Goal: Information Seeking & Learning: Find specific fact

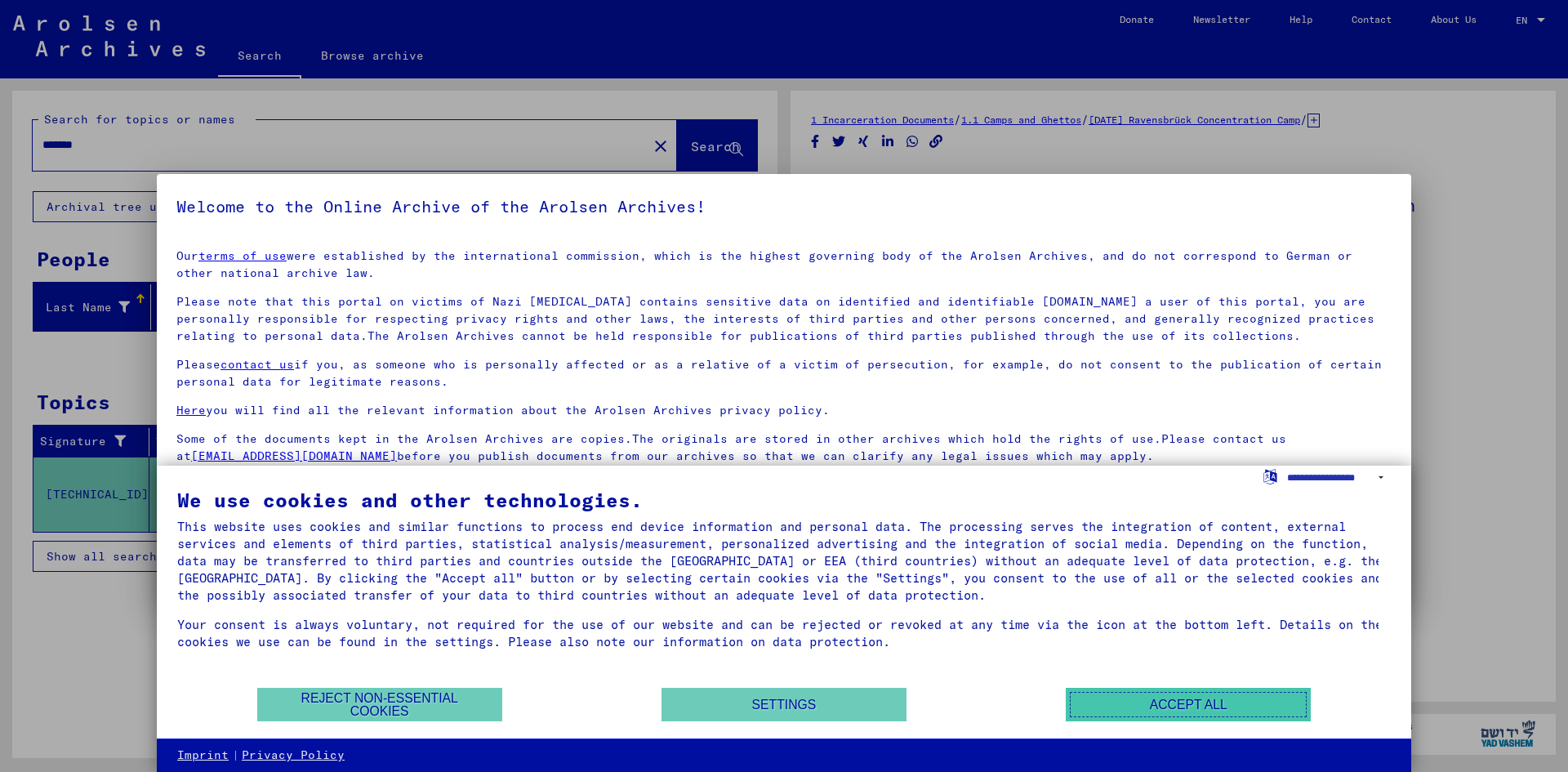
click at [1134, 709] on button "Accept all" at bounding box center [1187, 704] width 245 height 33
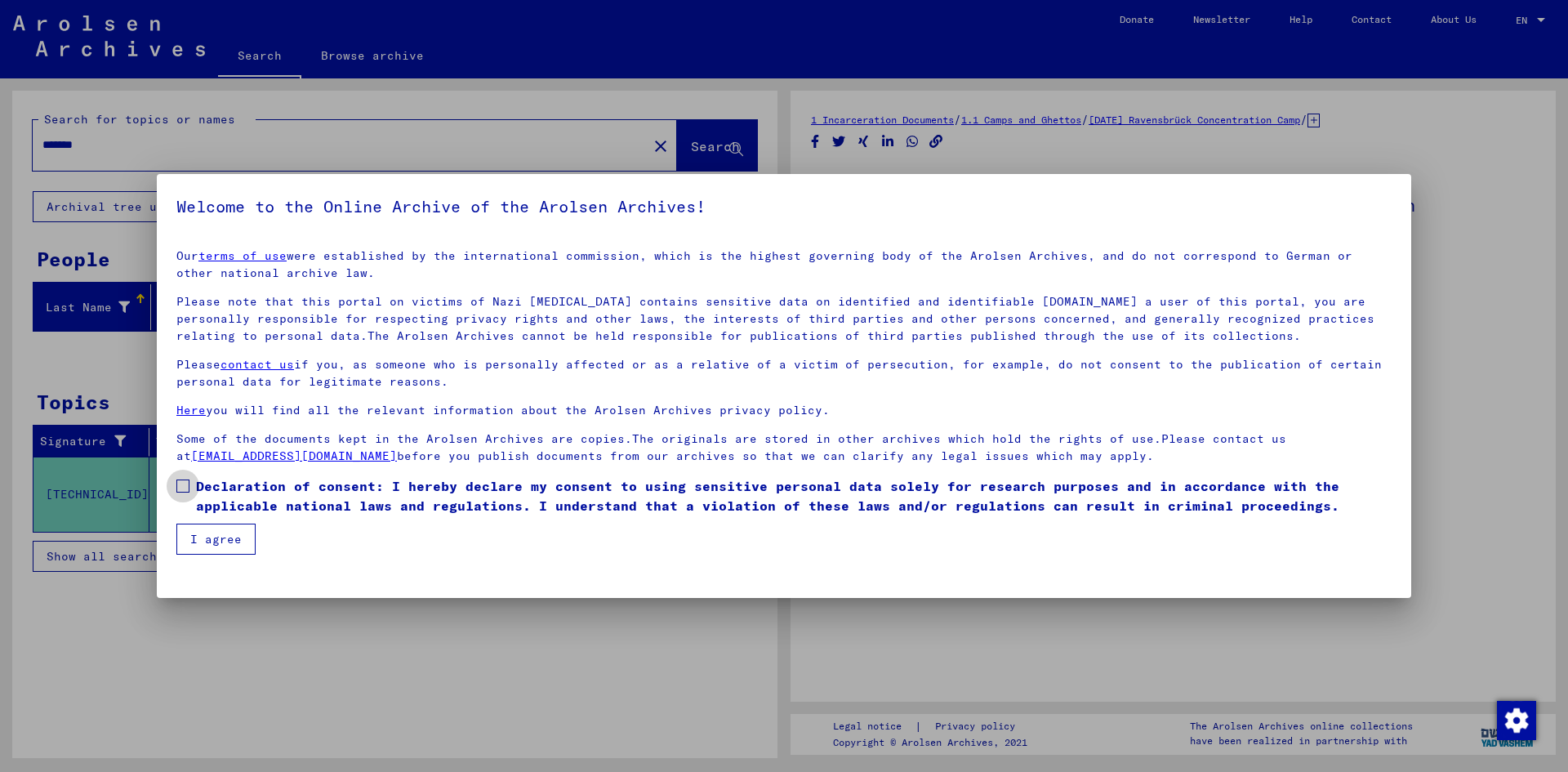
click at [182, 483] on span at bounding box center [183, 486] width 13 height 13
click at [191, 540] on button "I agree" at bounding box center [216, 538] width 80 height 31
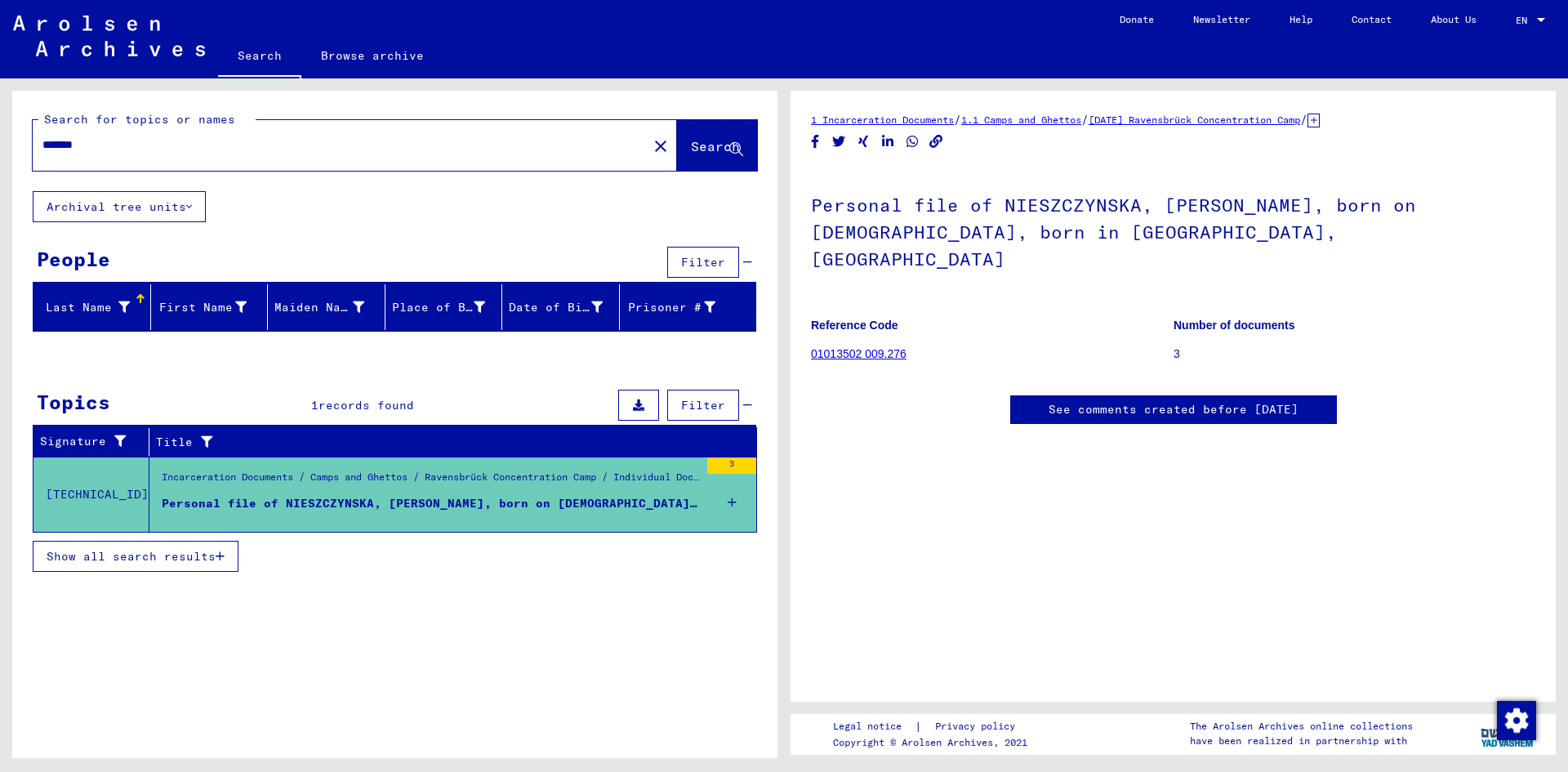
drag, startPoint x: 115, startPoint y: 150, endPoint x: -35, endPoint y: 153, distance: 150.0
click at [0, 153] on html "Search Browse archive Donate Newsletter Help Contact About Us Search Browse arc…" at bounding box center [784, 386] width 1568 height 772
type input "**********"
click at [701, 151] on span "Search" at bounding box center [715, 146] width 49 height 17
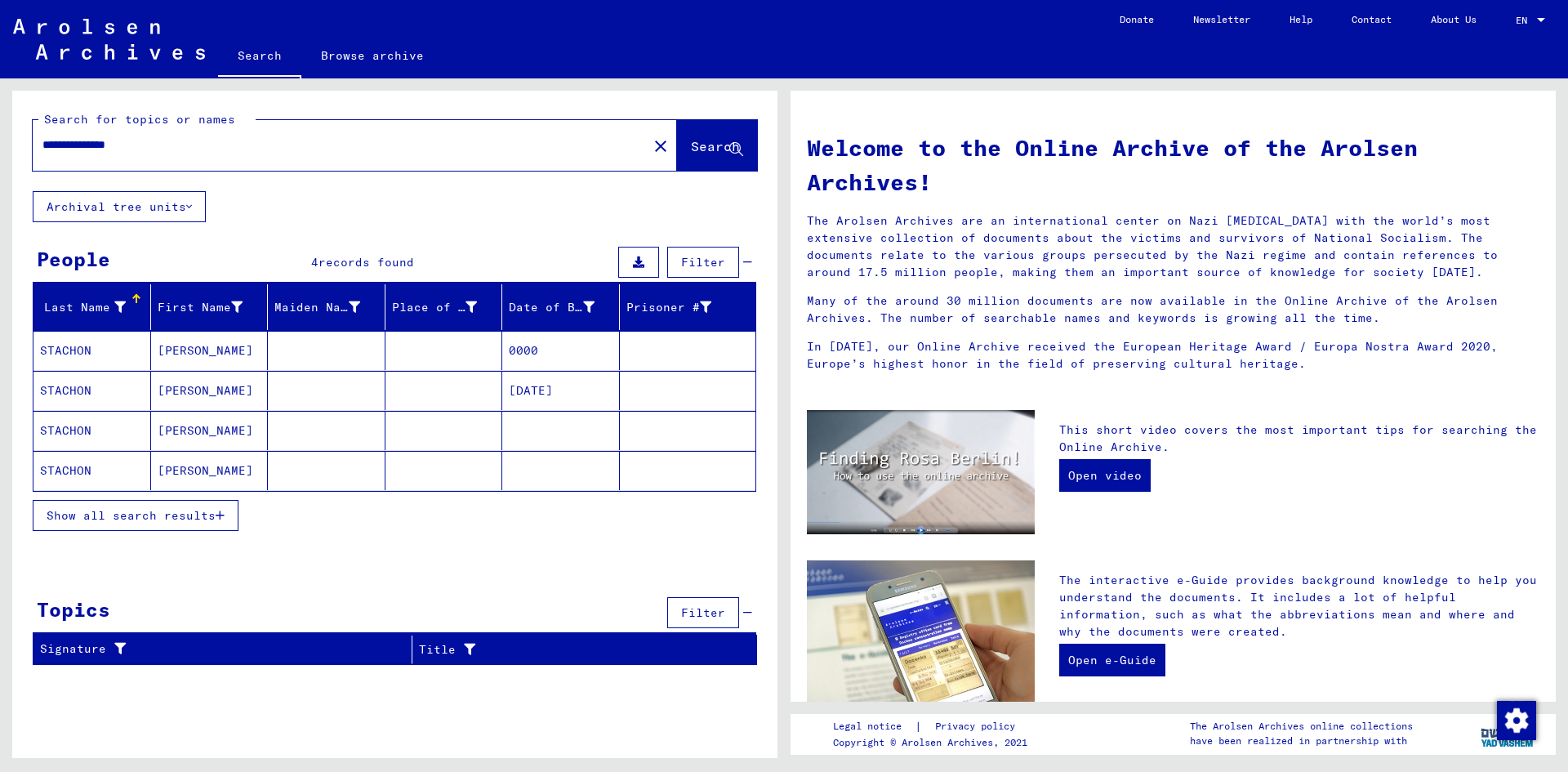
click at [164, 396] on mat-cell "[PERSON_NAME]" at bounding box center [210, 390] width 118 height 39
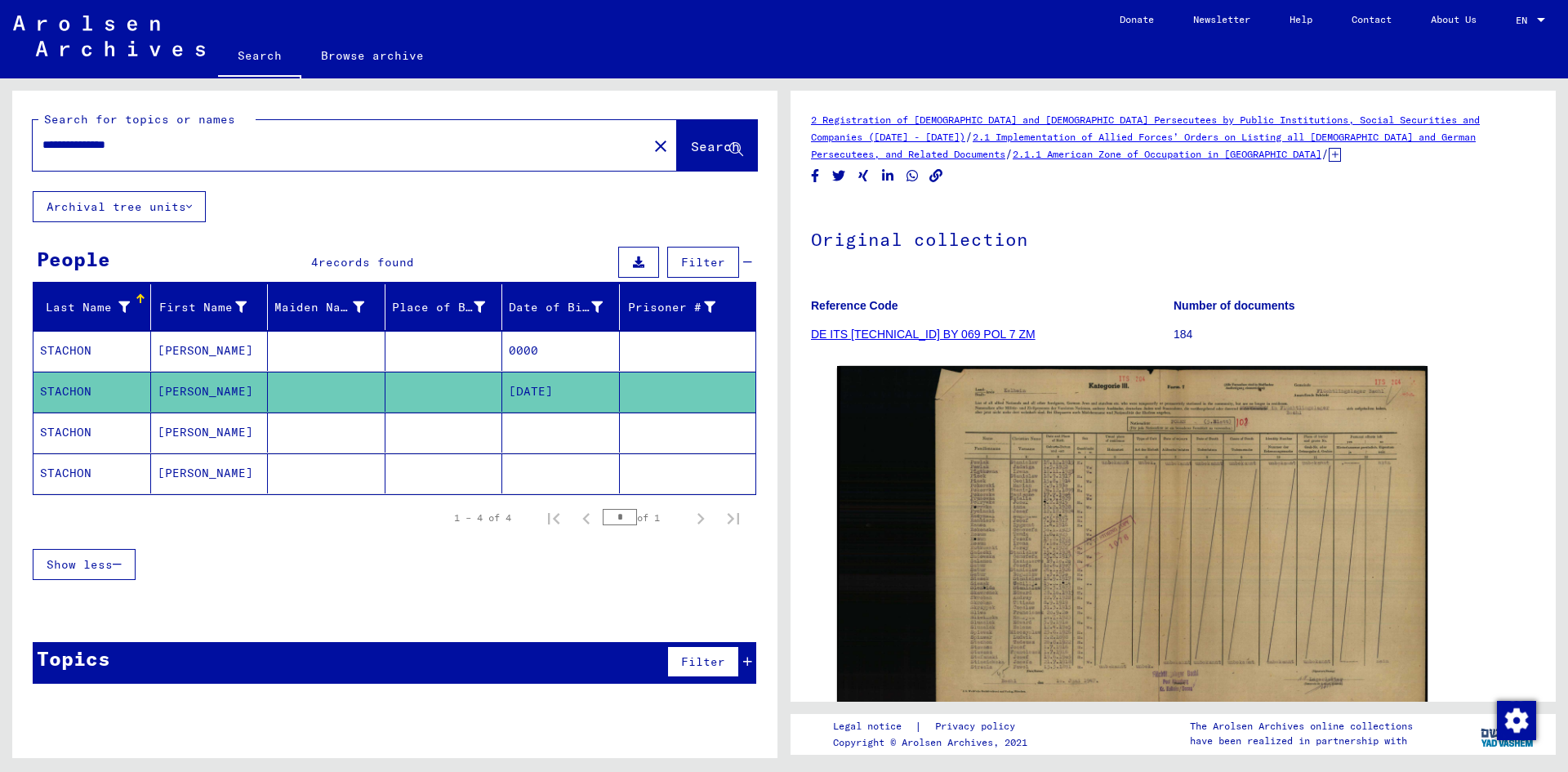
click at [555, 348] on mat-cell "0000" at bounding box center [561, 351] width 118 height 40
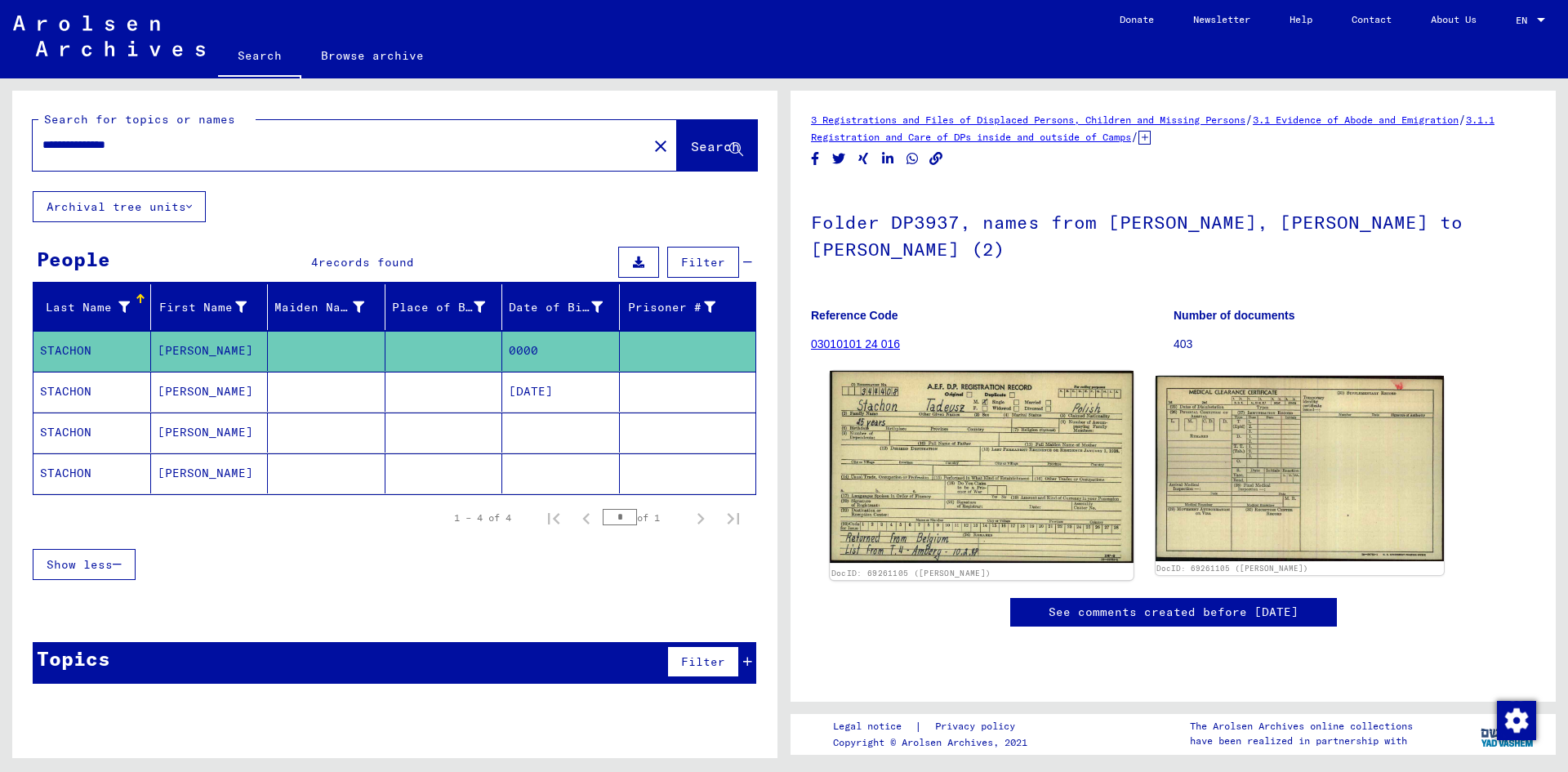
click at [921, 416] on img at bounding box center [981, 466] width 303 height 192
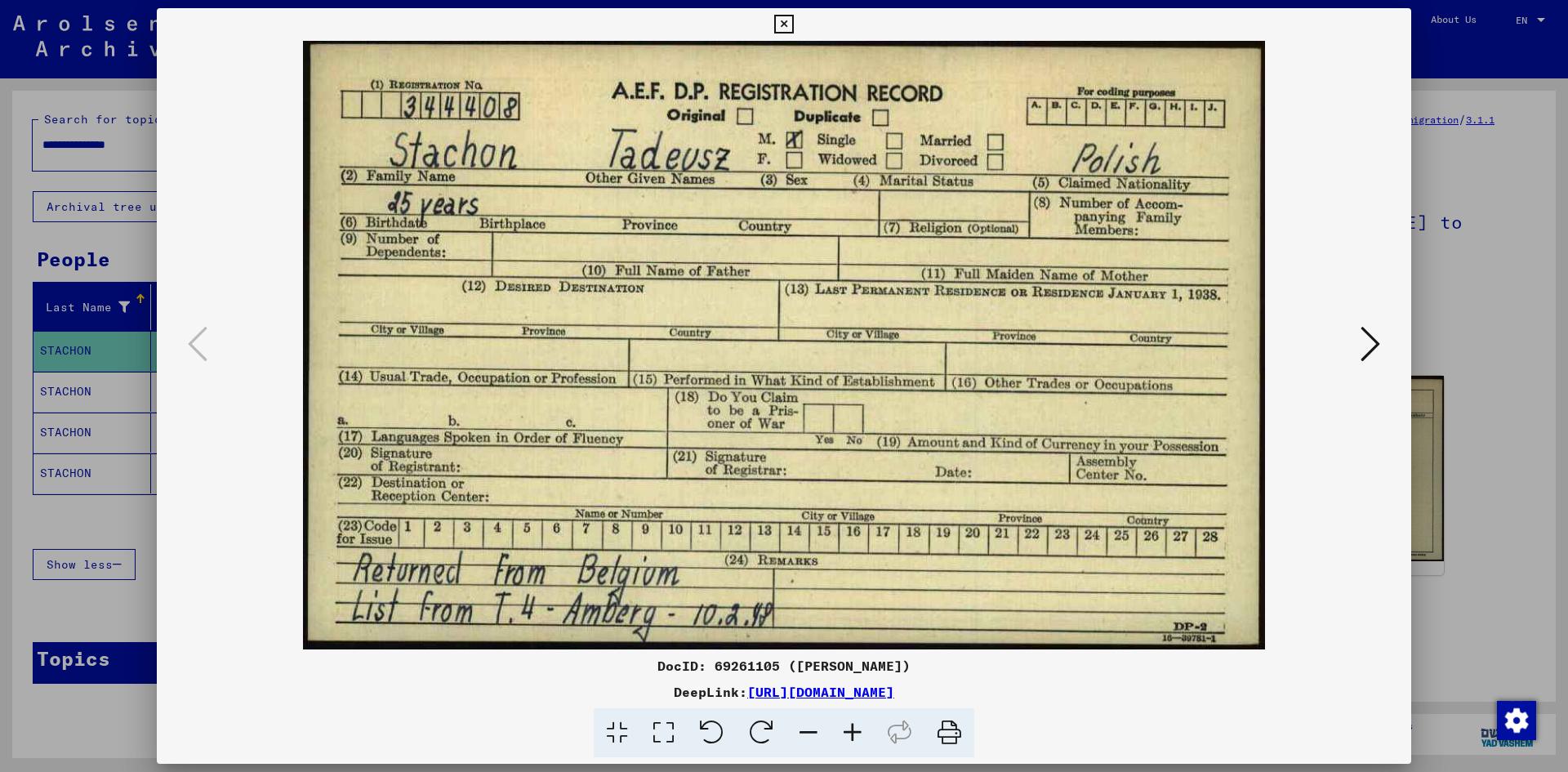
click at [1430, 292] on div at bounding box center [784, 386] width 1568 height 772
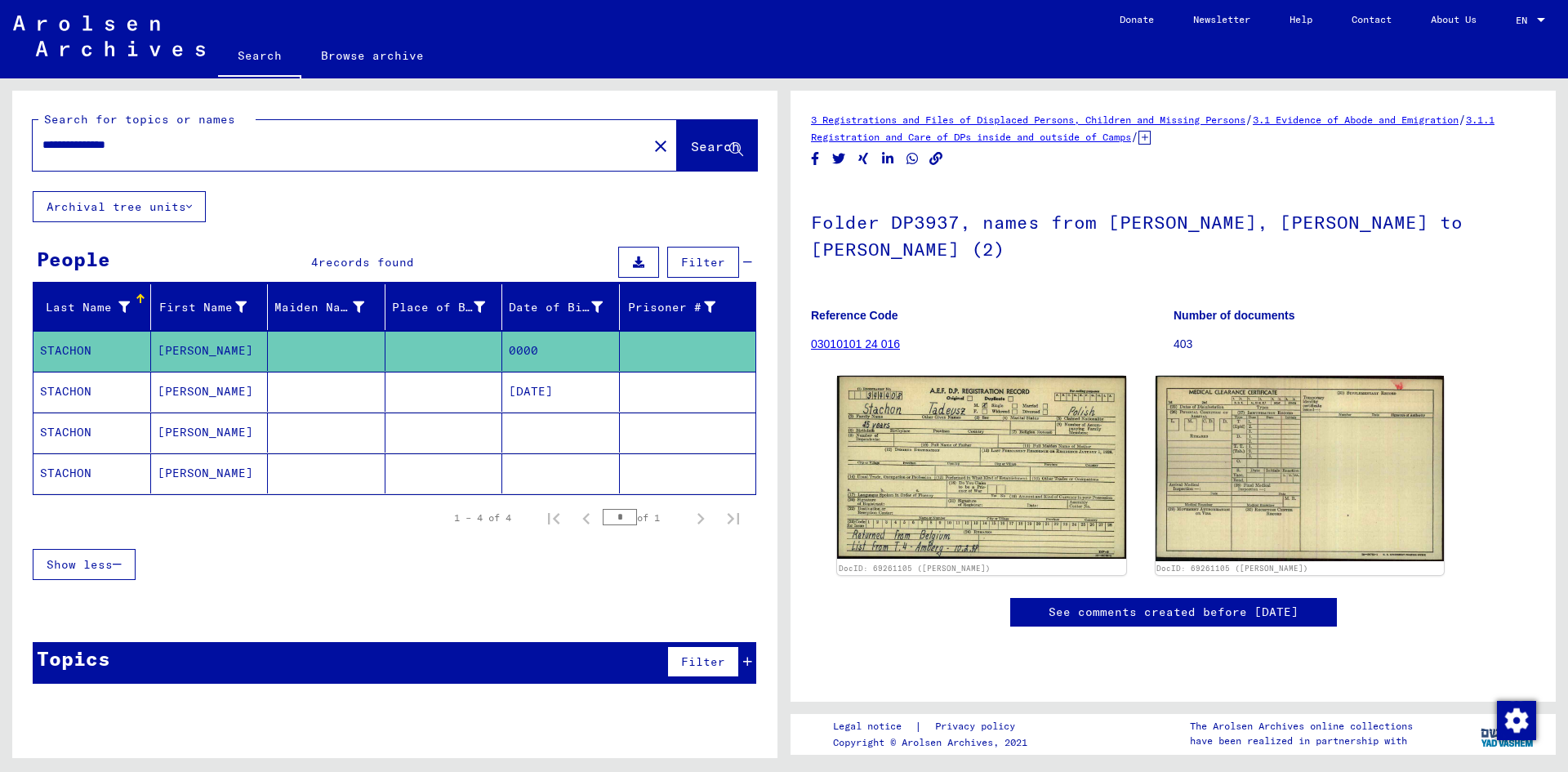
click at [229, 382] on mat-cell "[PERSON_NAME]" at bounding box center [210, 391] width 118 height 40
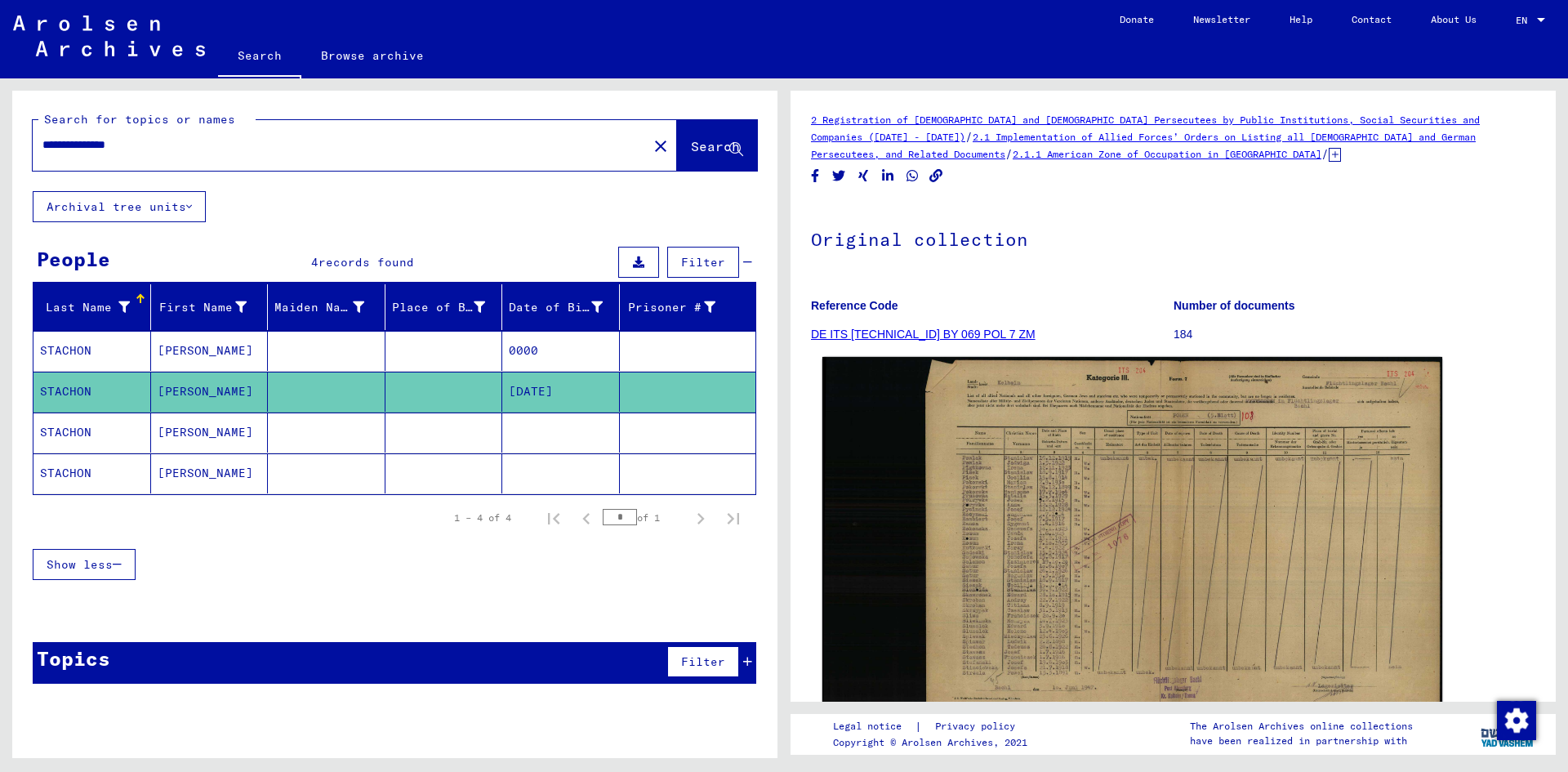
click at [1148, 478] on img at bounding box center [1132, 540] width 619 height 367
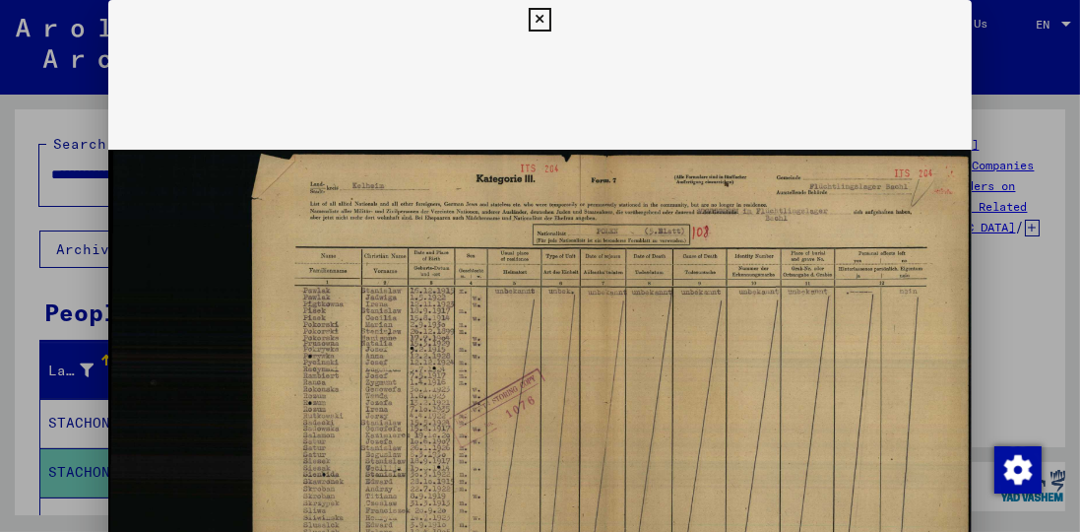
click at [341, 317] on img at bounding box center [540, 406] width 865 height 734
drag, startPoint x: 1061, startPoint y: 140, endPoint x: 998, endPoint y: 211, distance: 94.9
click at [1050, 207] on div at bounding box center [540, 266] width 1080 height 532
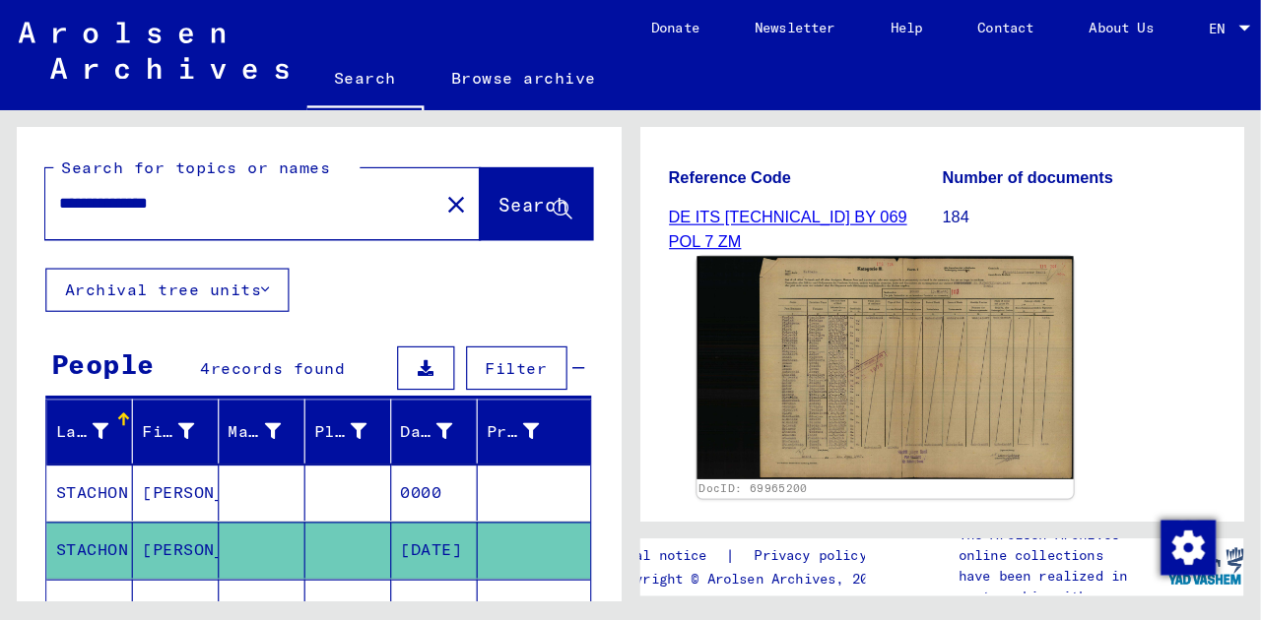
scroll to position [337, 0]
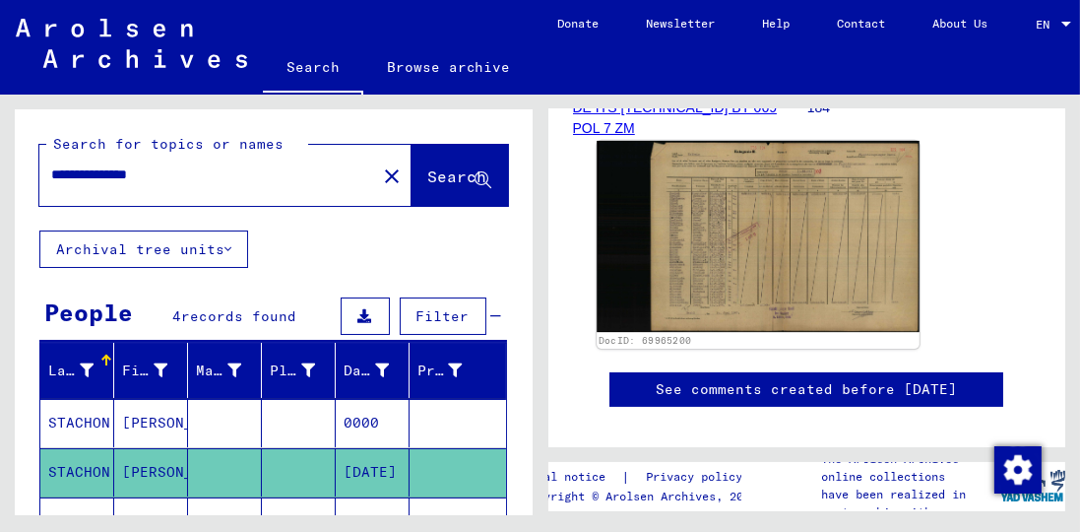
click at [747, 269] on img at bounding box center [758, 236] width 322 height 191
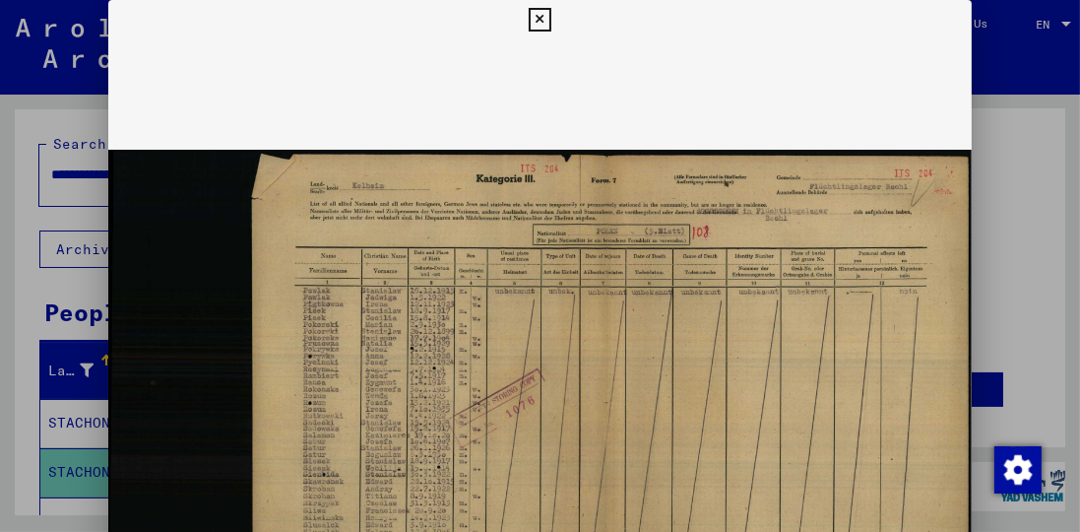
click at [691, 419] on img at bounding box center [540, 406] width 865 height 734
drag, startPoint x: 1059, startPoint y: 246, endPoint x: 1064, endPoint y: 300, distance: 54.4
click at [1064, 300] on div at bounding box center [540, 266] width 1080 height 532
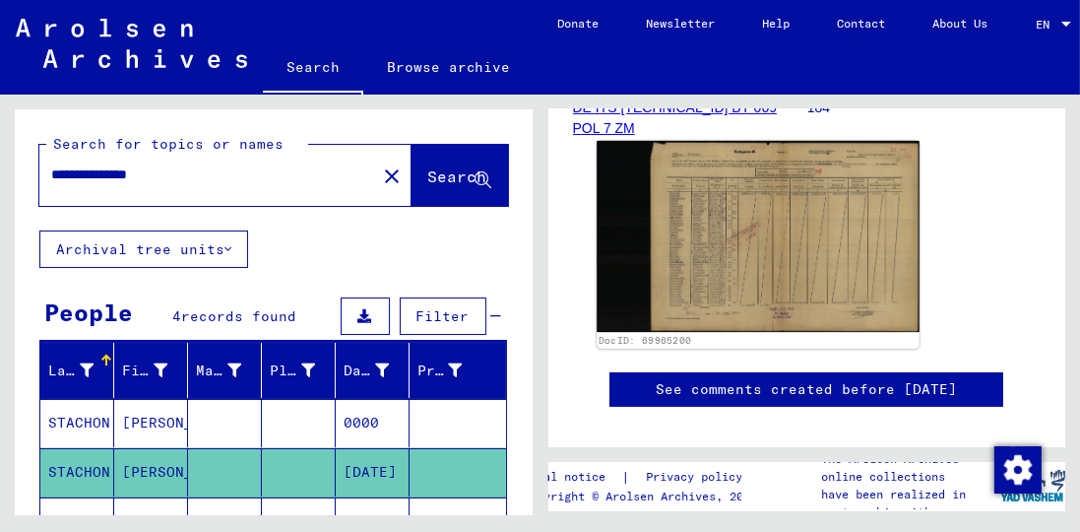
click at [771, 275] on img at bounding box center [758, 236] width 322 height 191
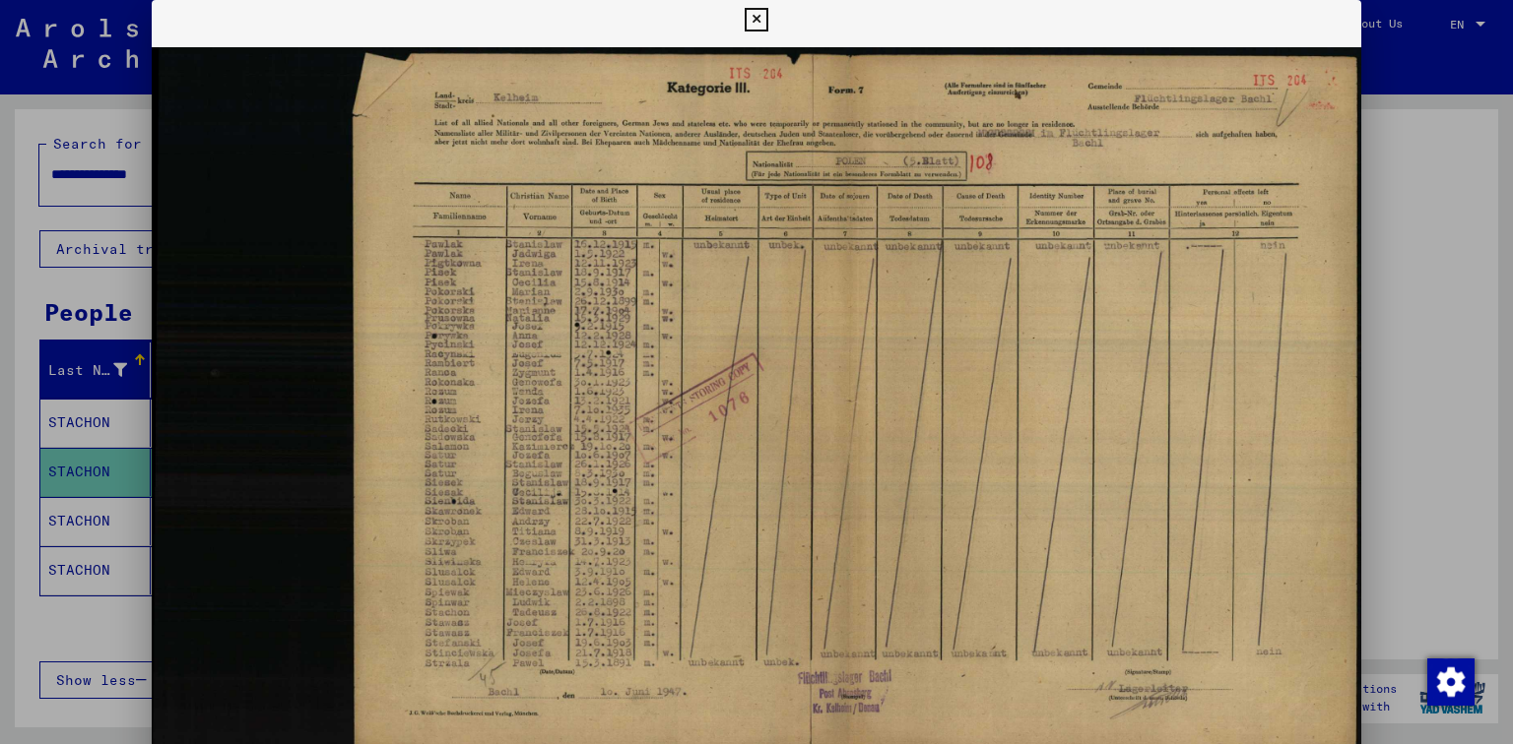
click at [753, 28] on icon at bounding box center [755, 20] width 23 height 24
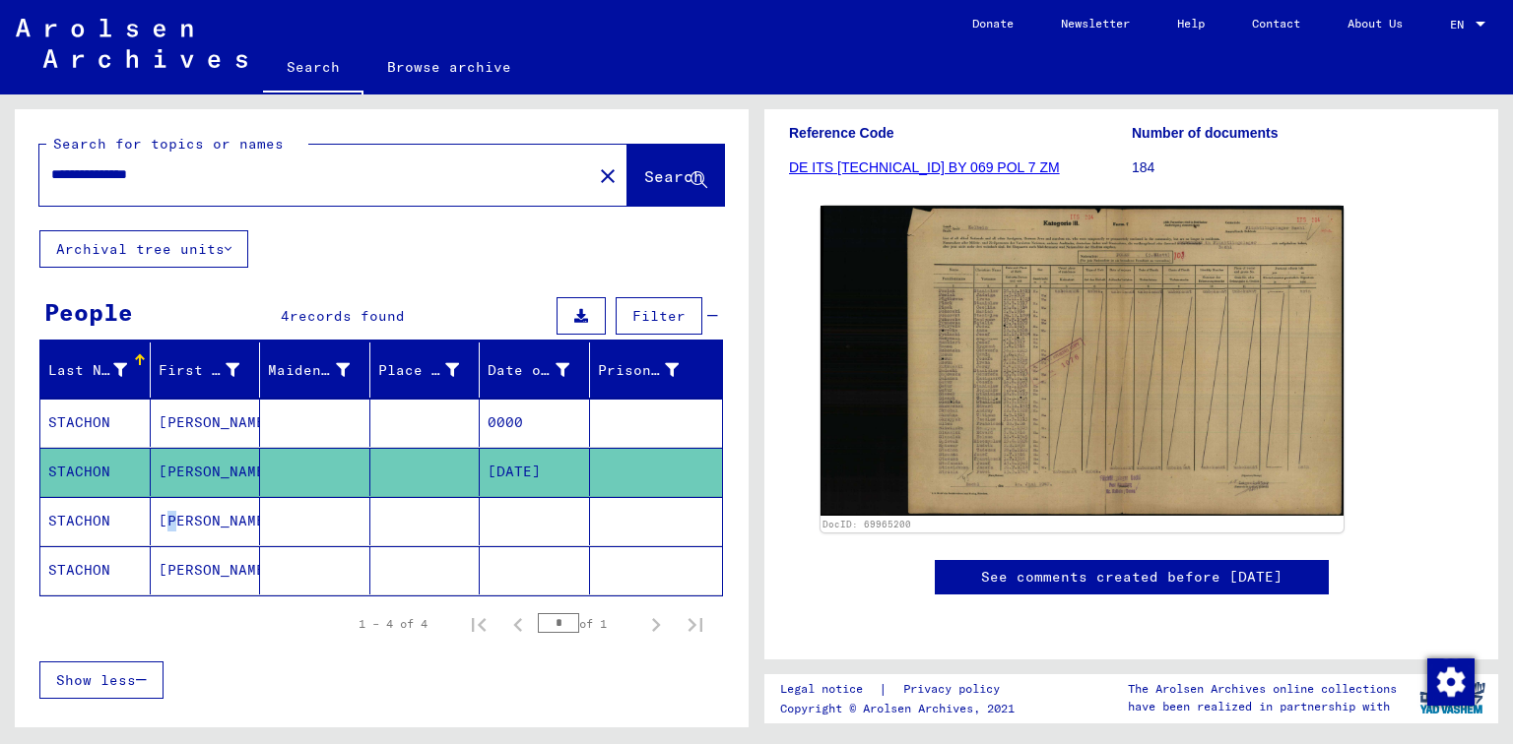
click at [158, 518] on mat-cell "[PERSON_NAME]" at bounding box center [206, 521] width 110 height 48
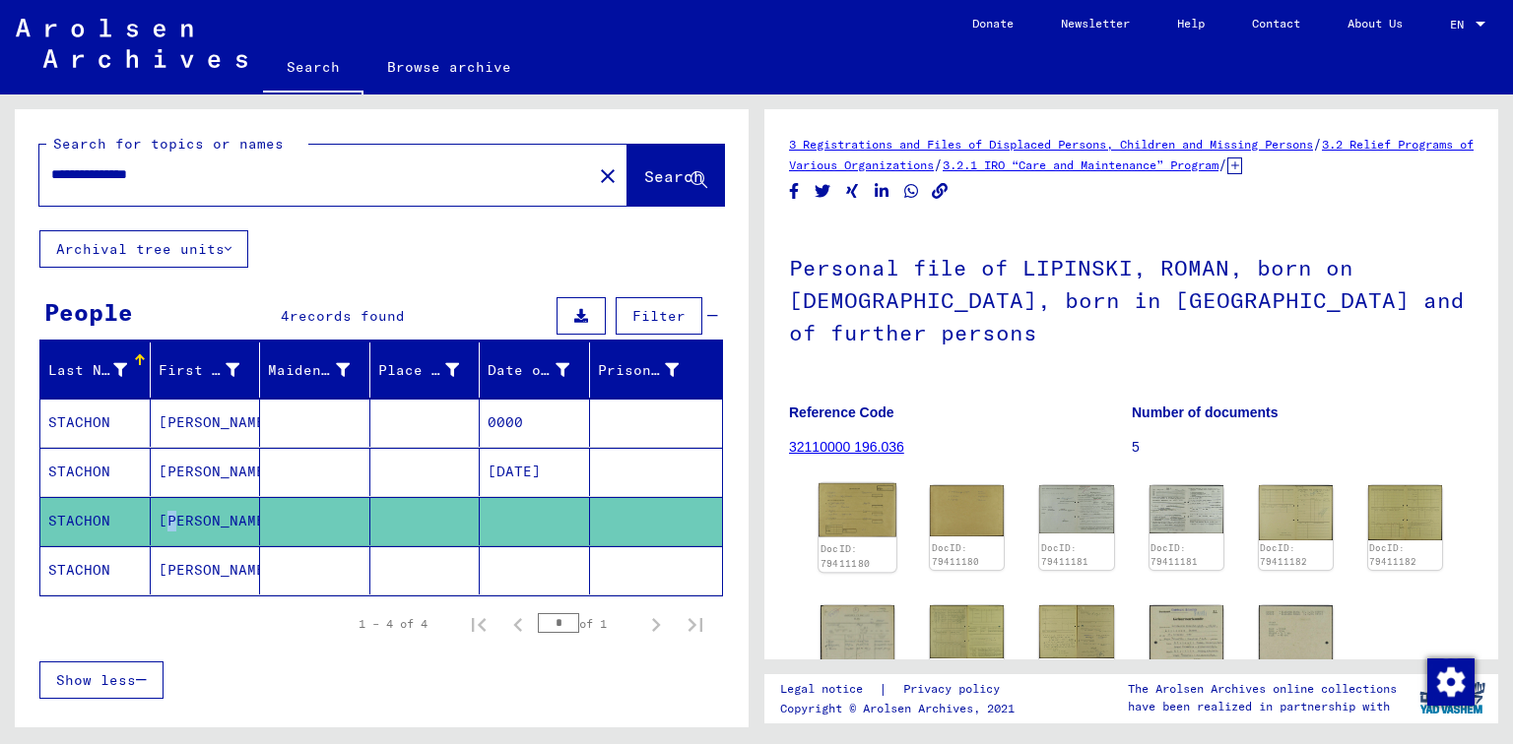
click at [880, 490] on img at bounding box center [857, 511] width 78 height 54
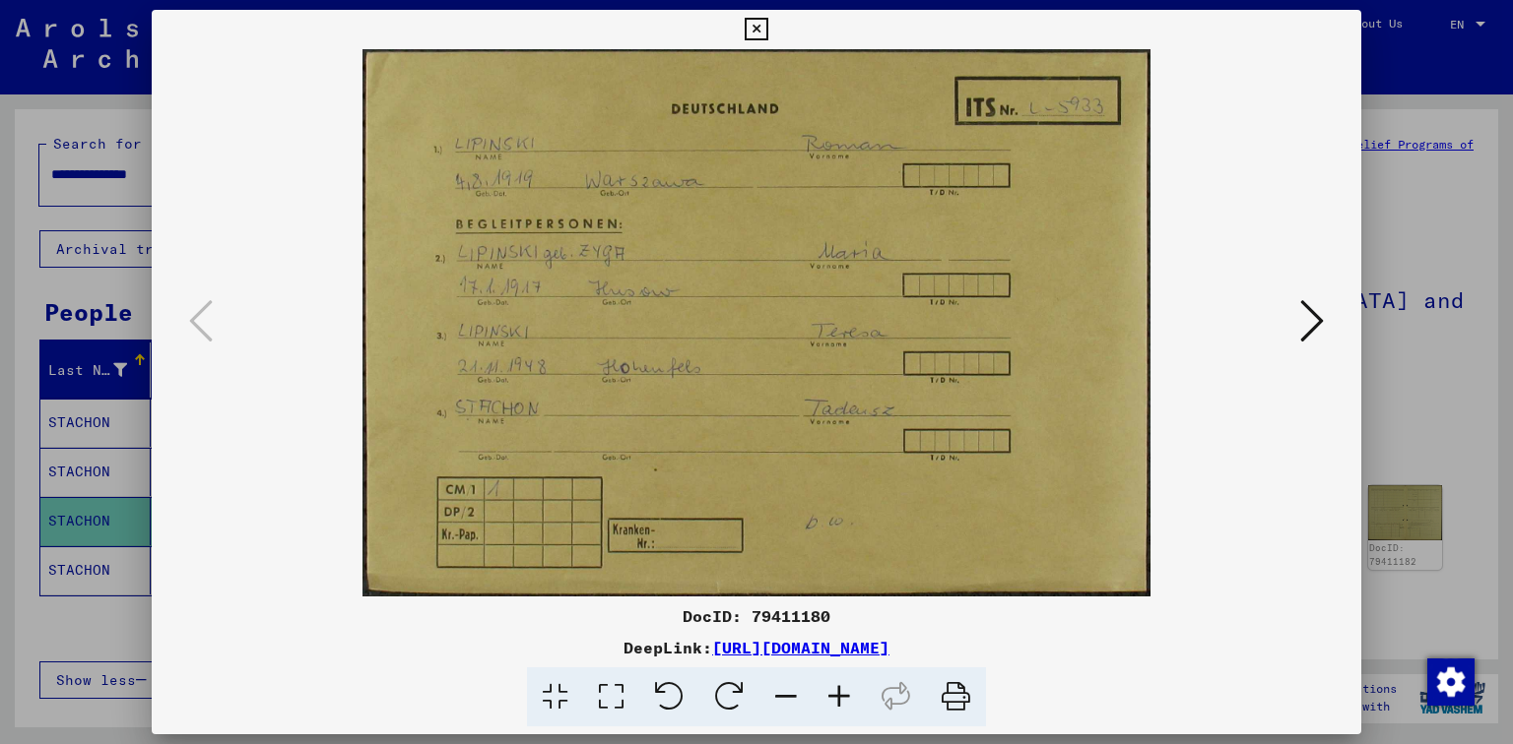
click at [1298, 304] on button at bounding box center [1311, 322] width 35 height 56
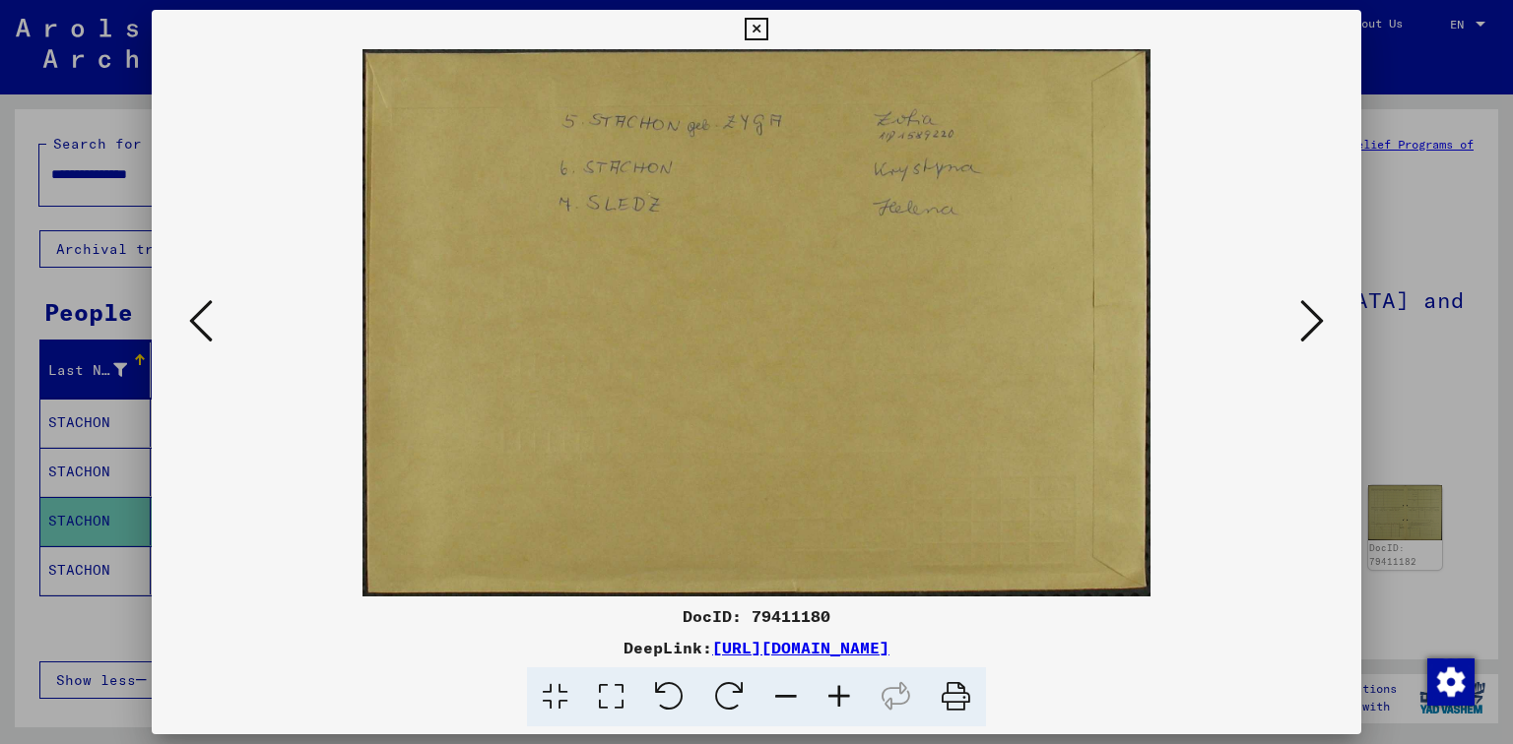
click at [1291, 305] on img at bounding box center [757, 323] width 1076 height 548
click at [1322, 314] on icon at bounding box center [1312, 320] width 24 height 47
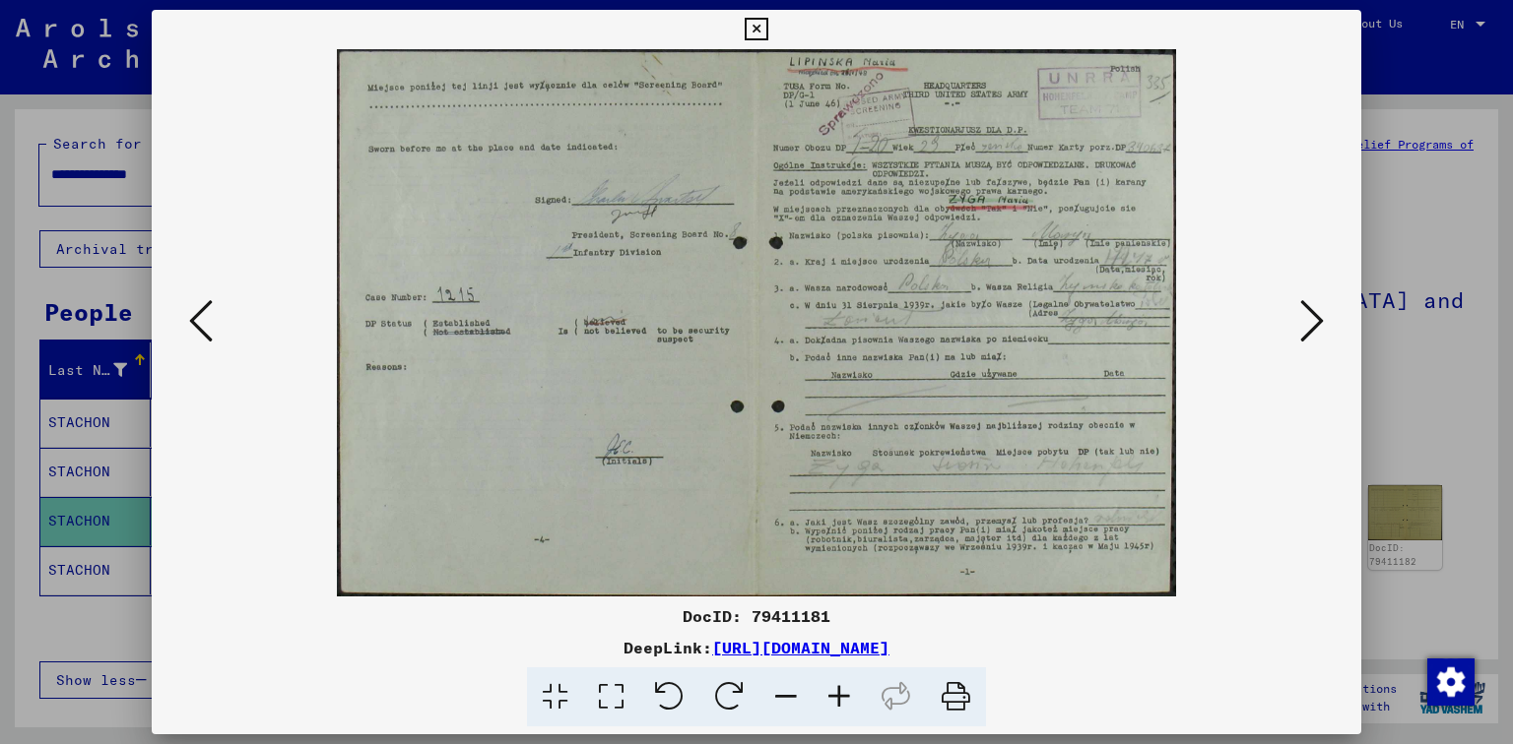
click at [1313, 315] on icon at bounding box center [1312, 320] width 24 height 47
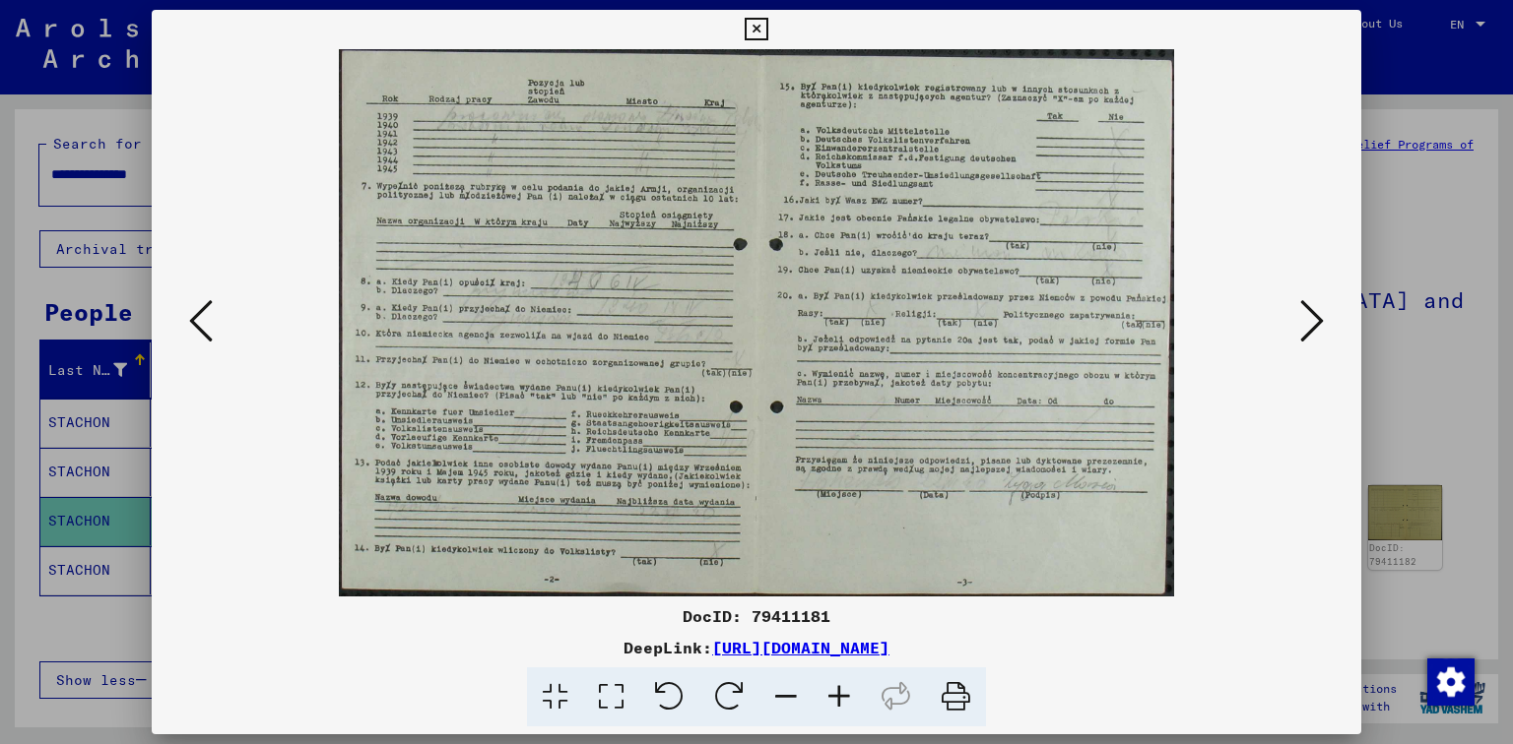
click at [222, 334] on img at bounding box center [757, 323] width 1076 height 548
click at [200, 309] on icon at bounding box center [201, 320] width 24 height 47
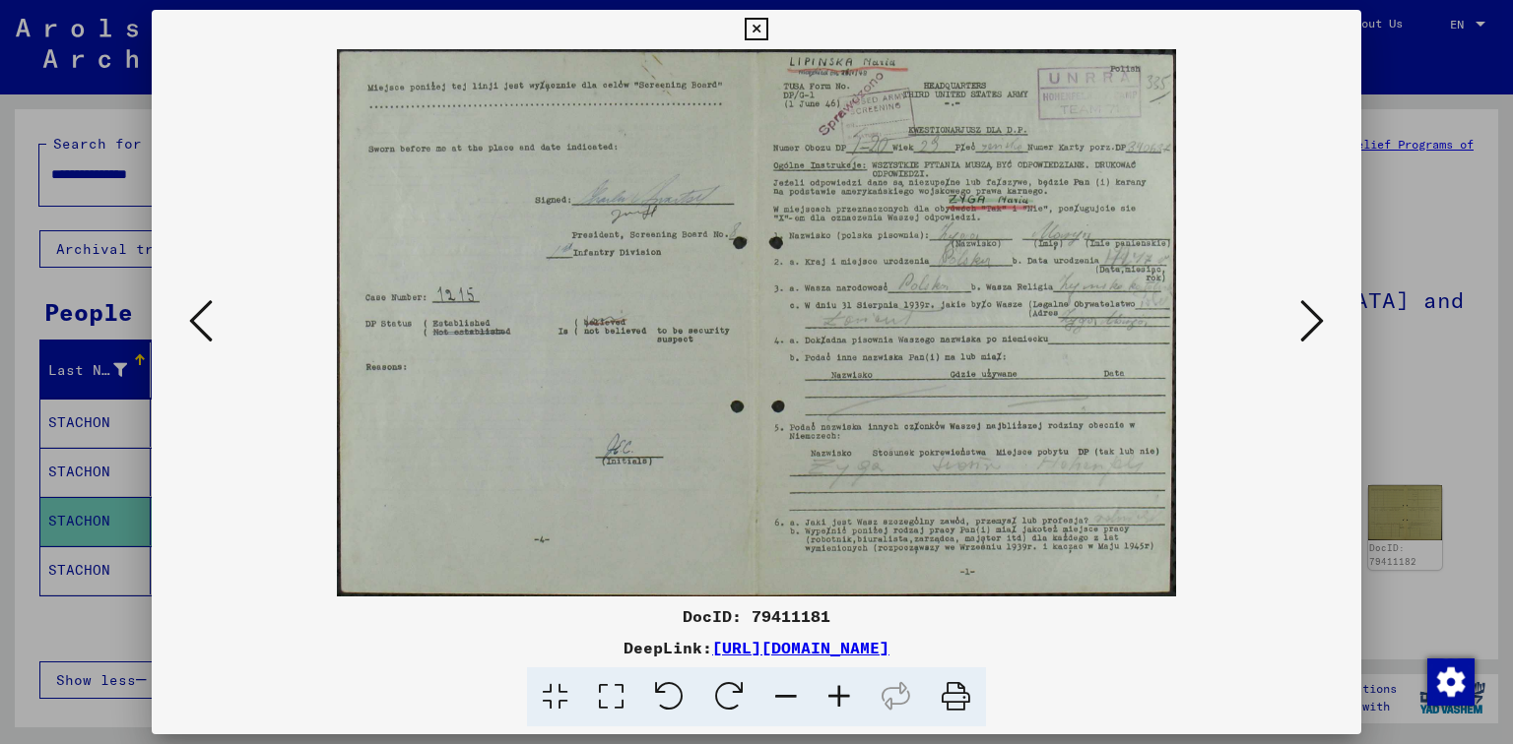
click at [201, 319] on icon at bounding box center [201, 320] width 24 height 47
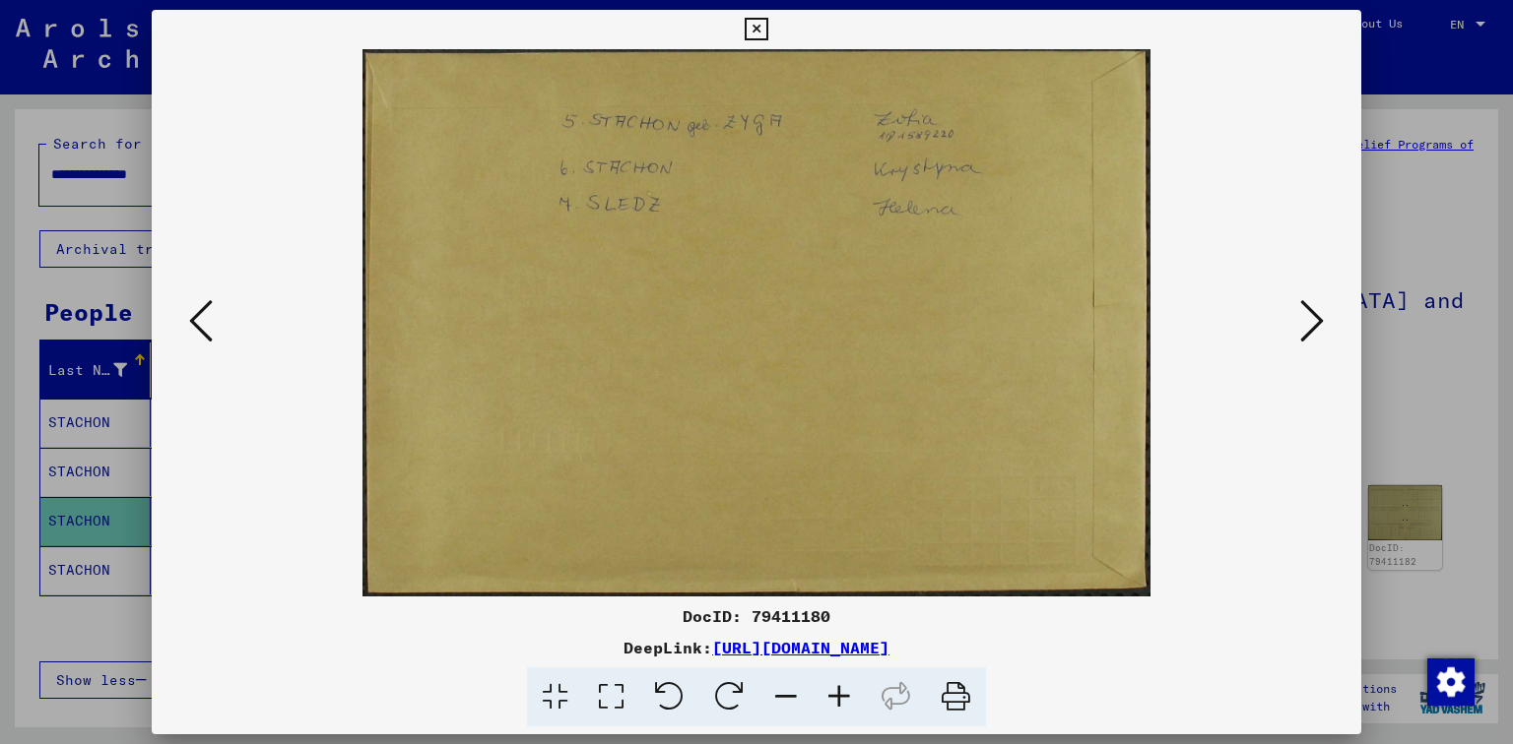
click at [213, 319] on button at bounding box center [200, 322] width 35 height 56
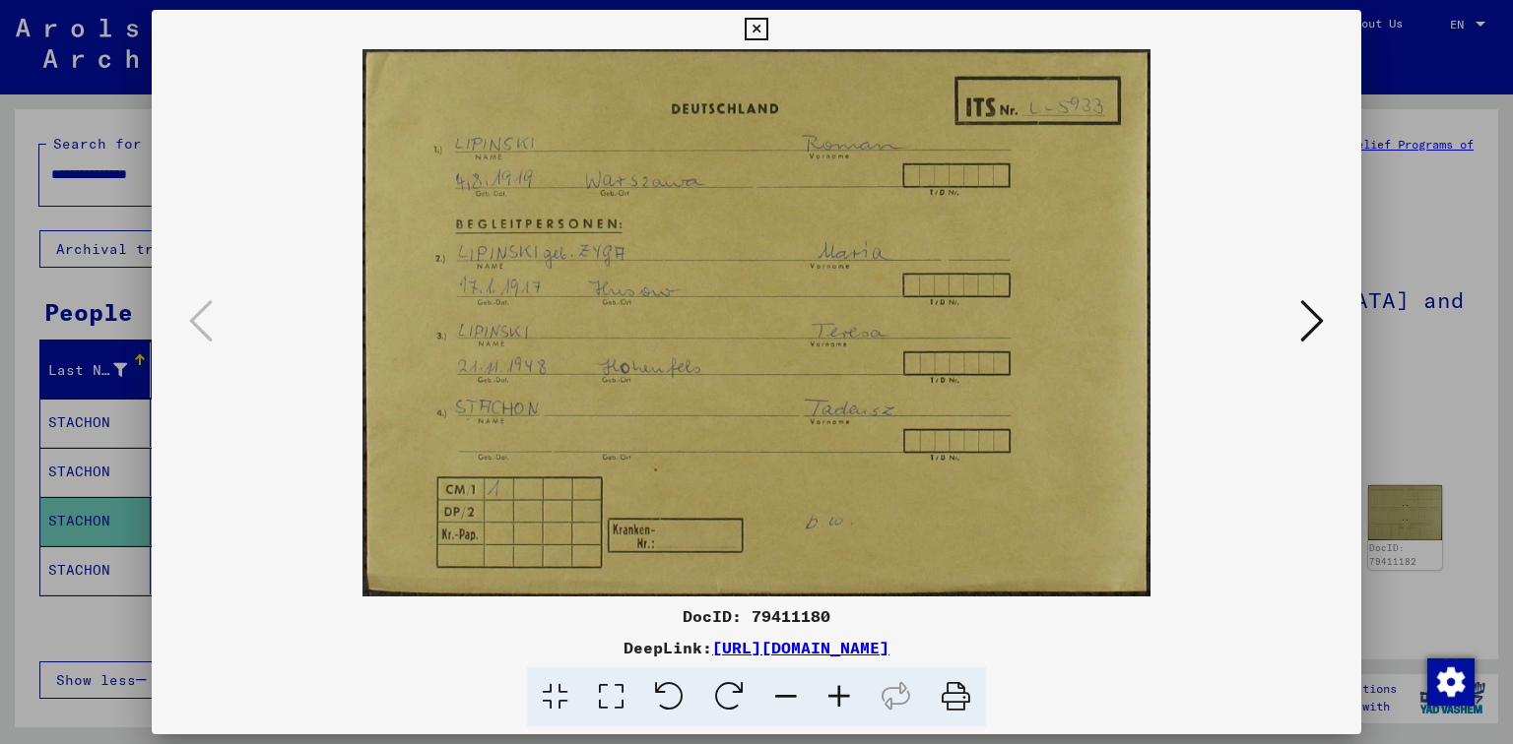
click at [1305, 329] on icon at bounding box center [1312, 320] width 24 height 47
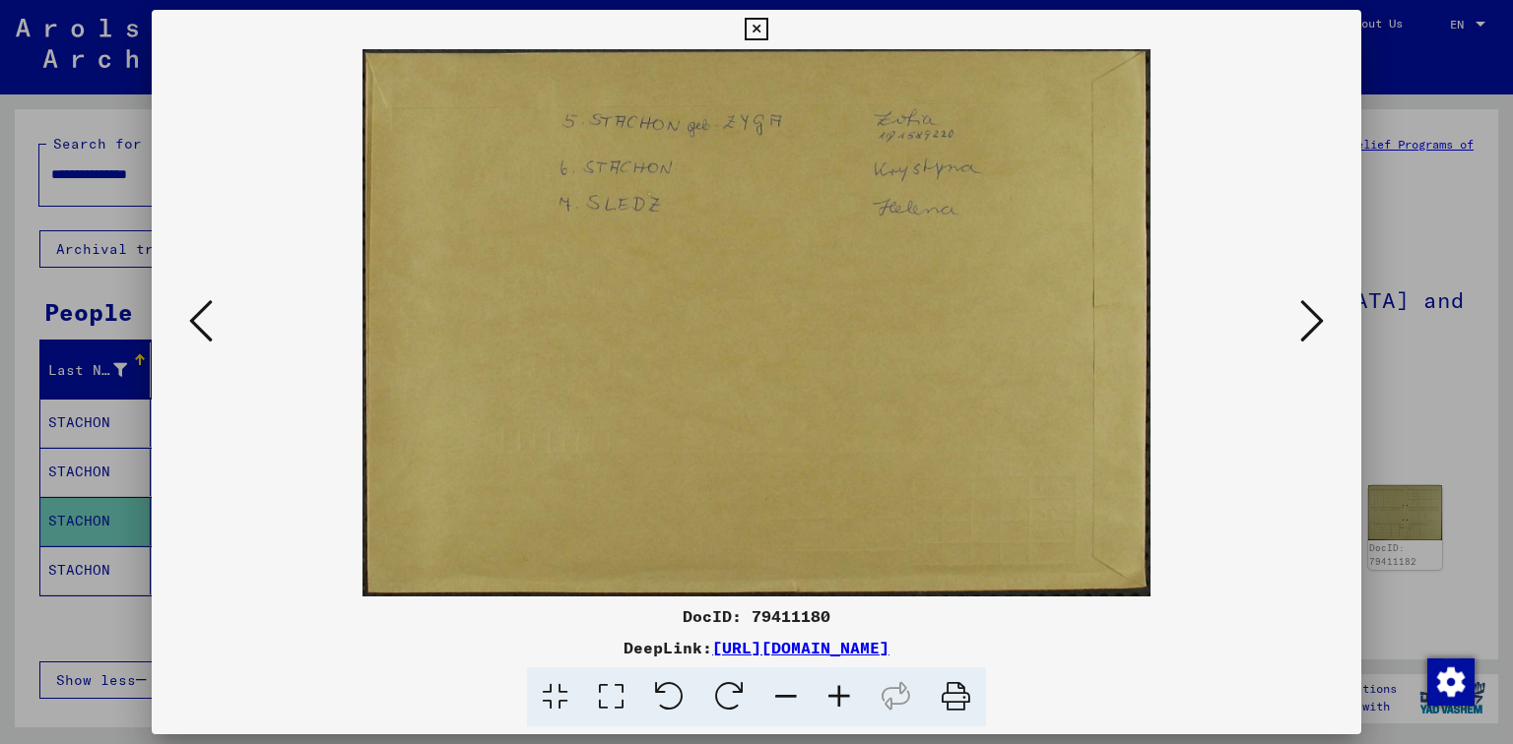
click at [1304, 327] on icon at bounding box center [1312, 320] width 24 height 47
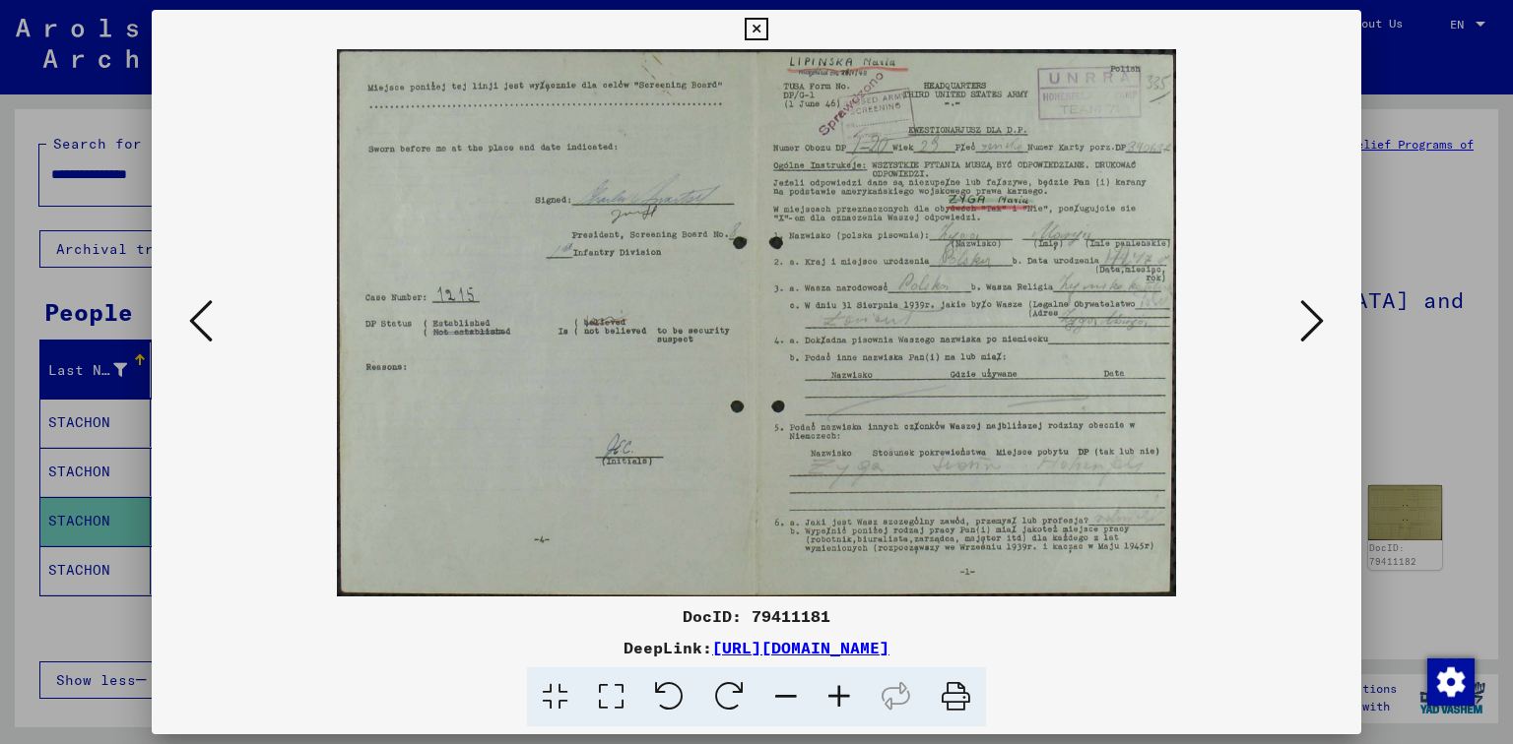
click at [1303, 327] on icon at bounding box center [1312, 320] width 24 height 47
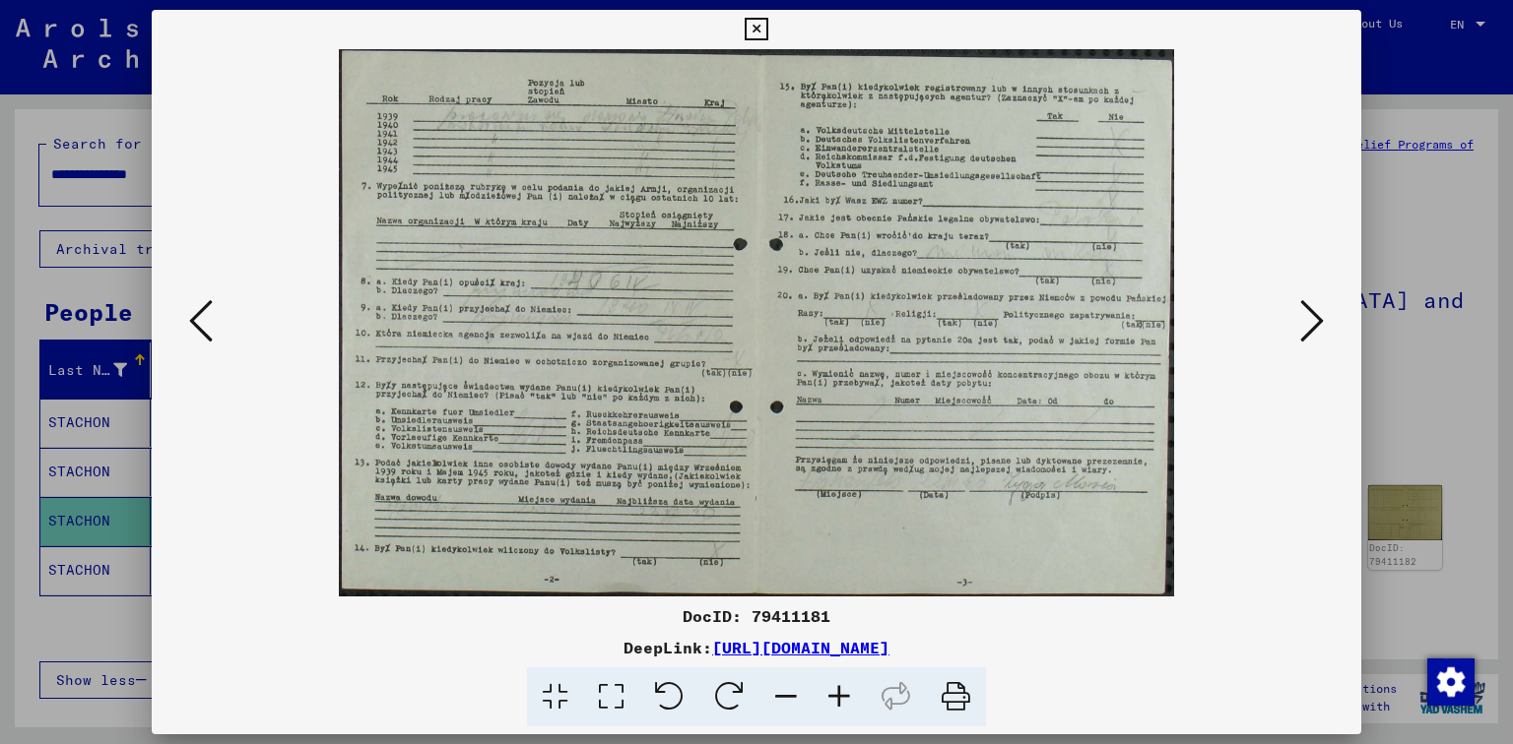
click at [1298, 321] on button at bounding box center [1311, 322] width 35 height 56
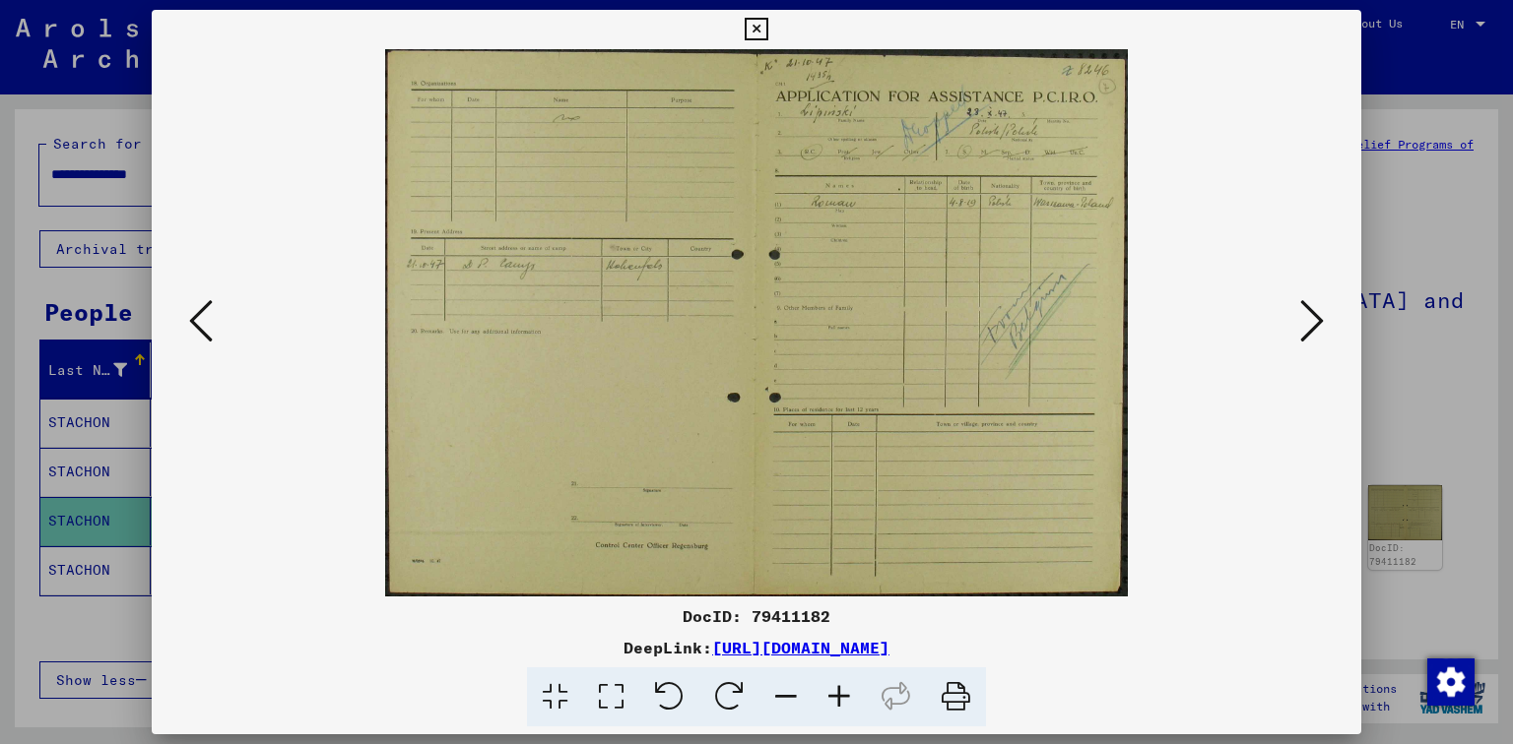
click at [1297, 316] on button at bounding box center [1311, 322] width 35 height 56
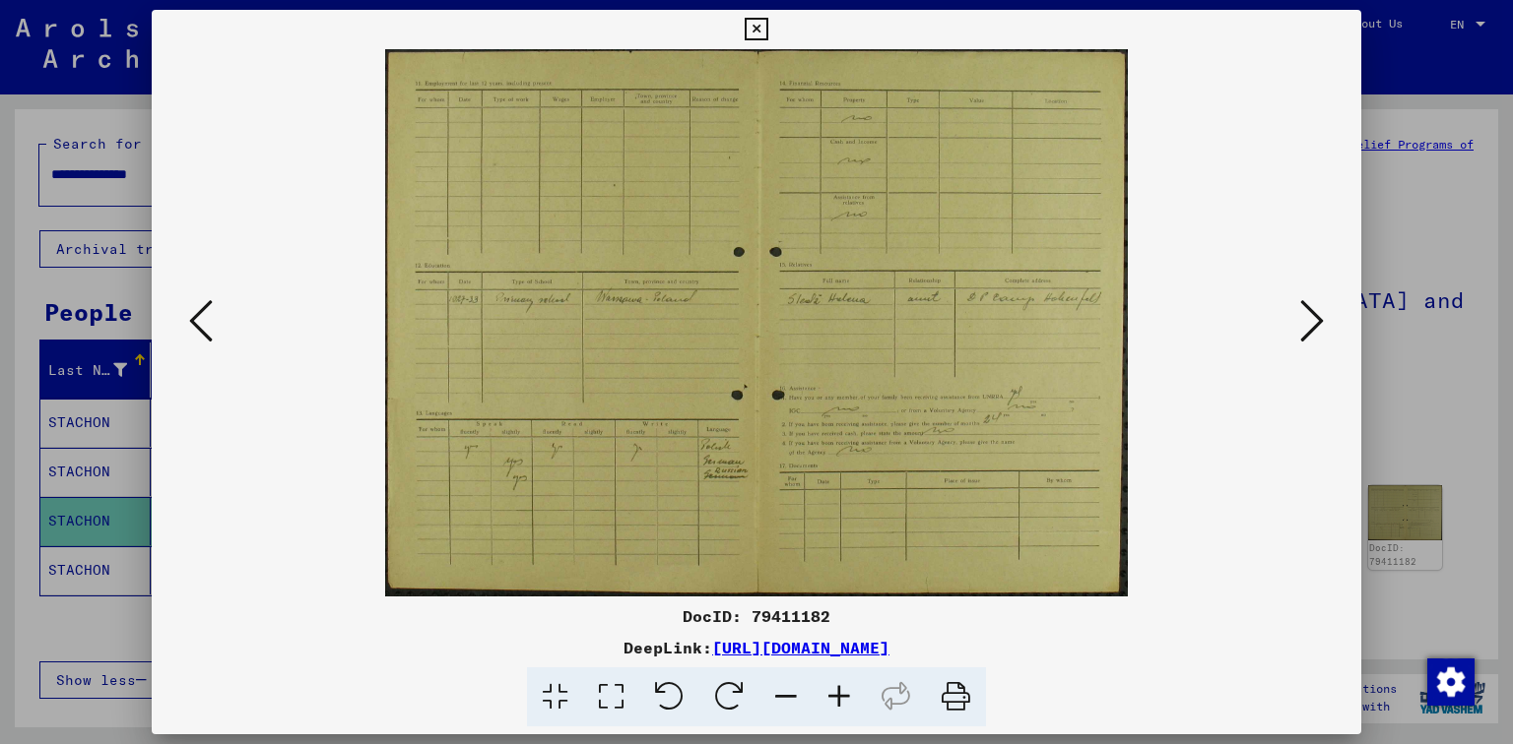
click at [1296, 315] on button at bounding box center [1311, 322] width 35 height 56
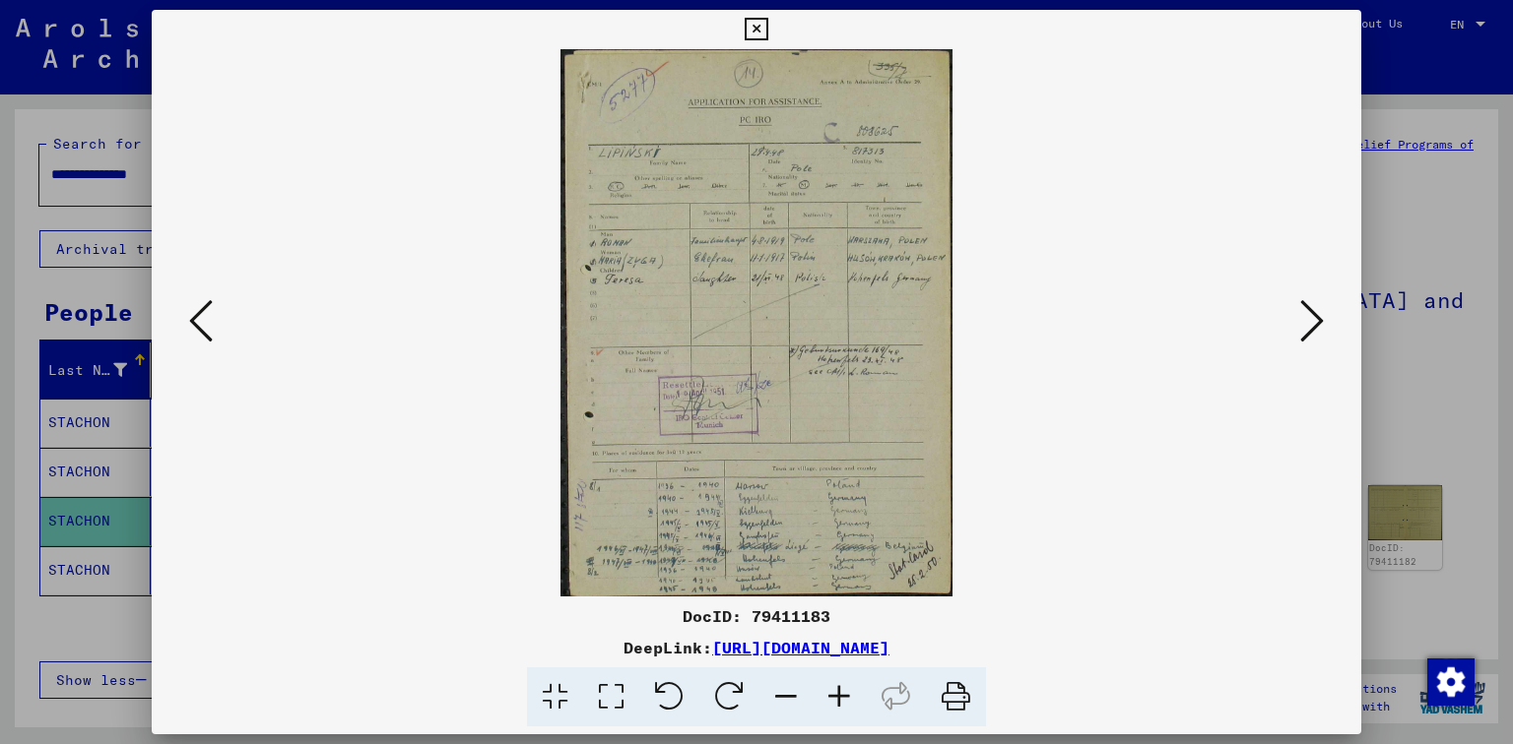
click at [1300, 311] on icon at bounding box center [1312, 320] width 24 height 47
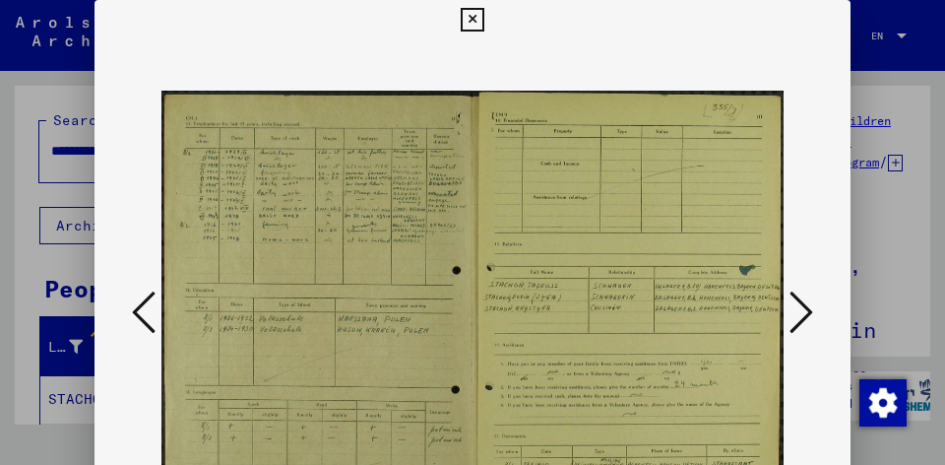
click at [2, 147] on div at bounding box center [472, 232] width 945 height 465
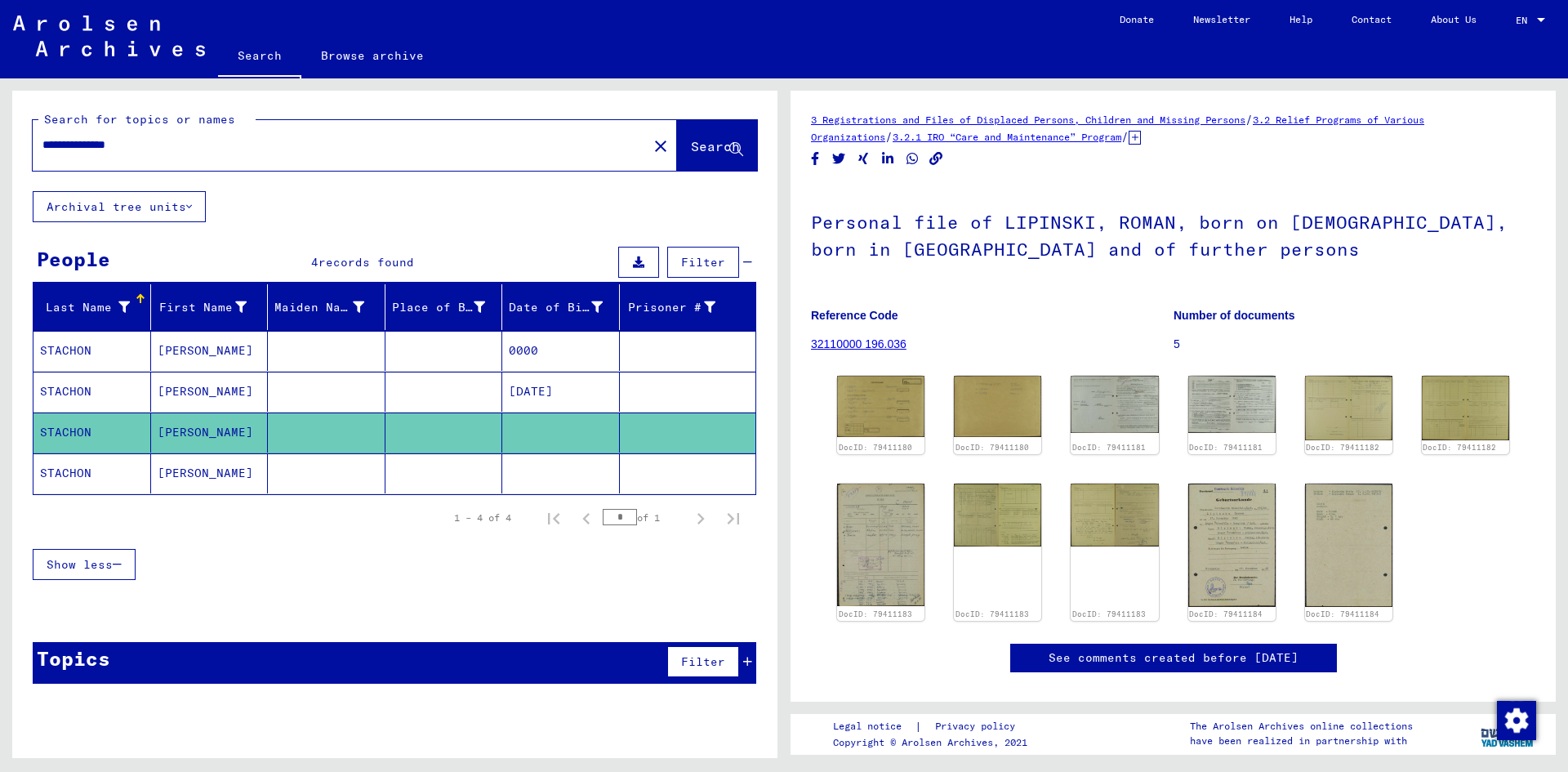
click at [831, 366] on figure "Reference Code 32110000 196.036" at bounding box center [992, 332] width 362 height 74
